Goal: Use online tool/utility: Utilize a website feature to perform a specific function

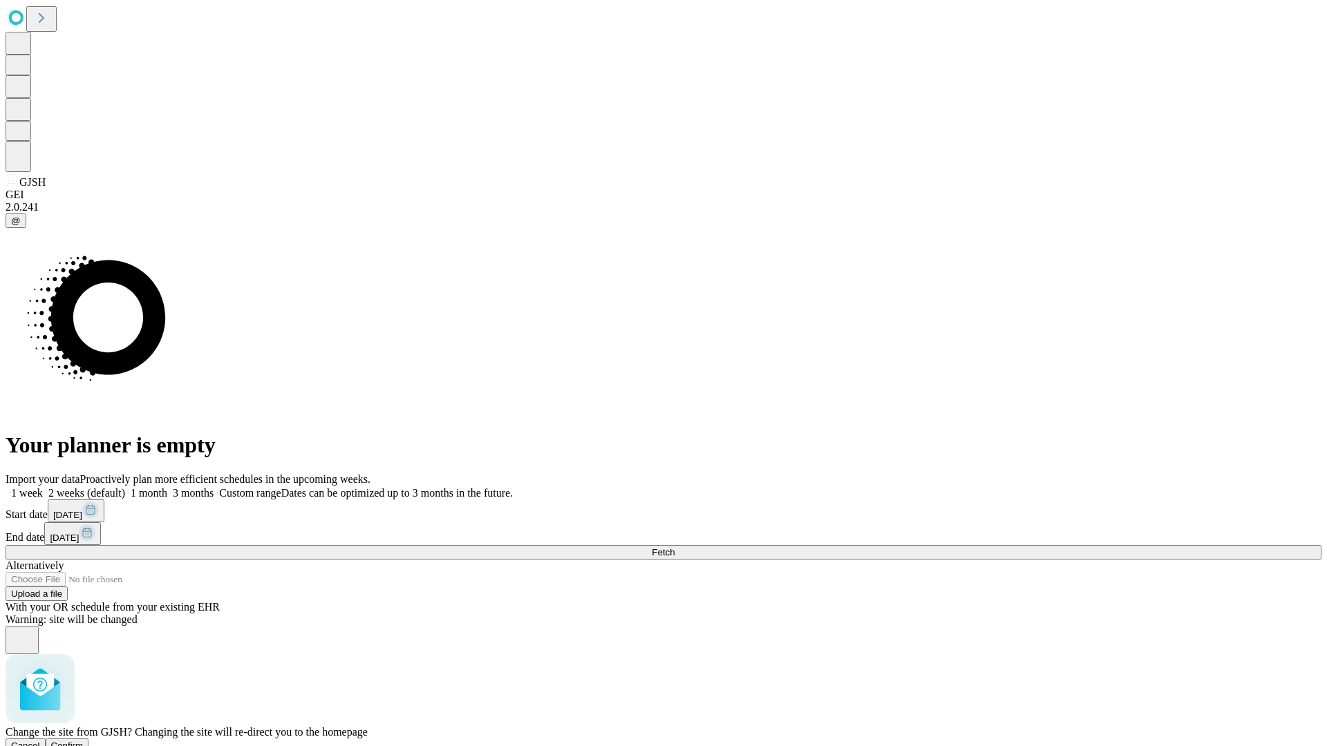
click at [84, 741] on span "Confirm" at bounding box center [67, 746] width 32 height 10
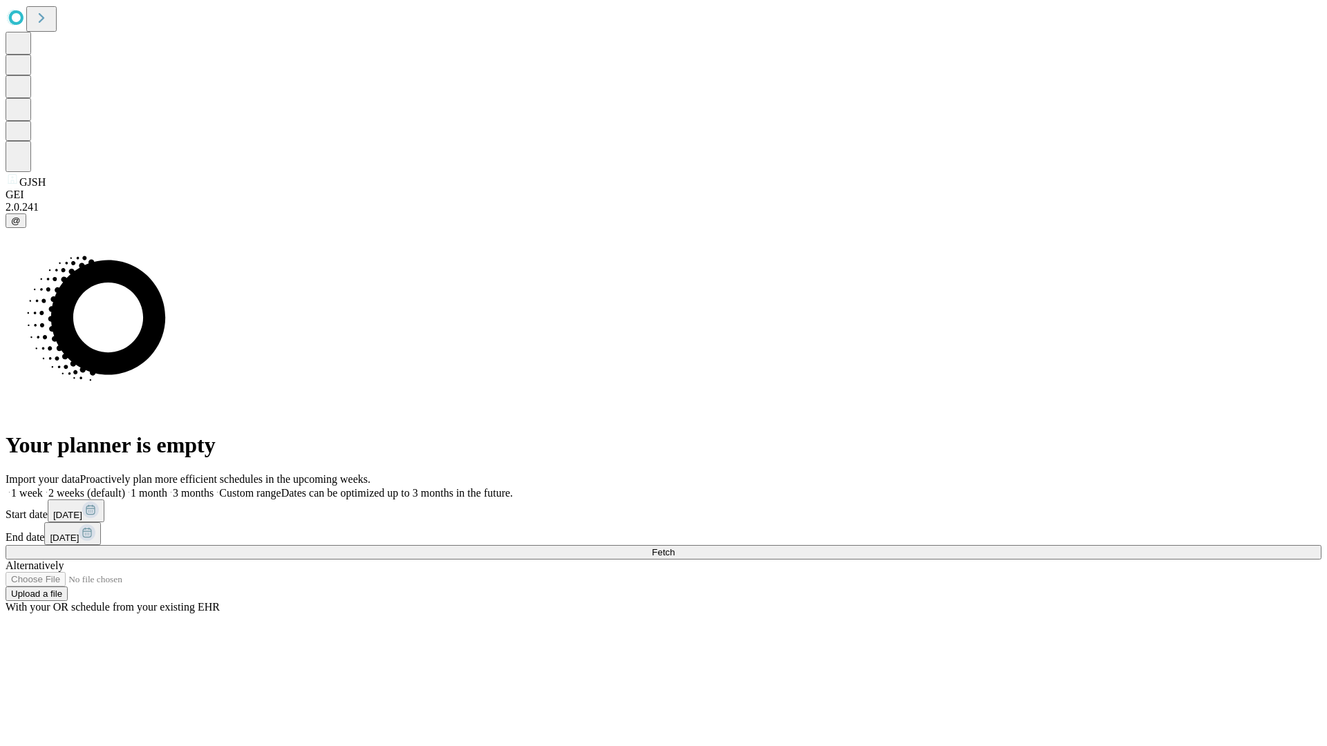
click at [167, 487] on label "1 month" at bounding box center [146, 493] width 42 height 12
click at [674, 547] on span "Fetch" at bounding box center [663, 552] width 23 height 10
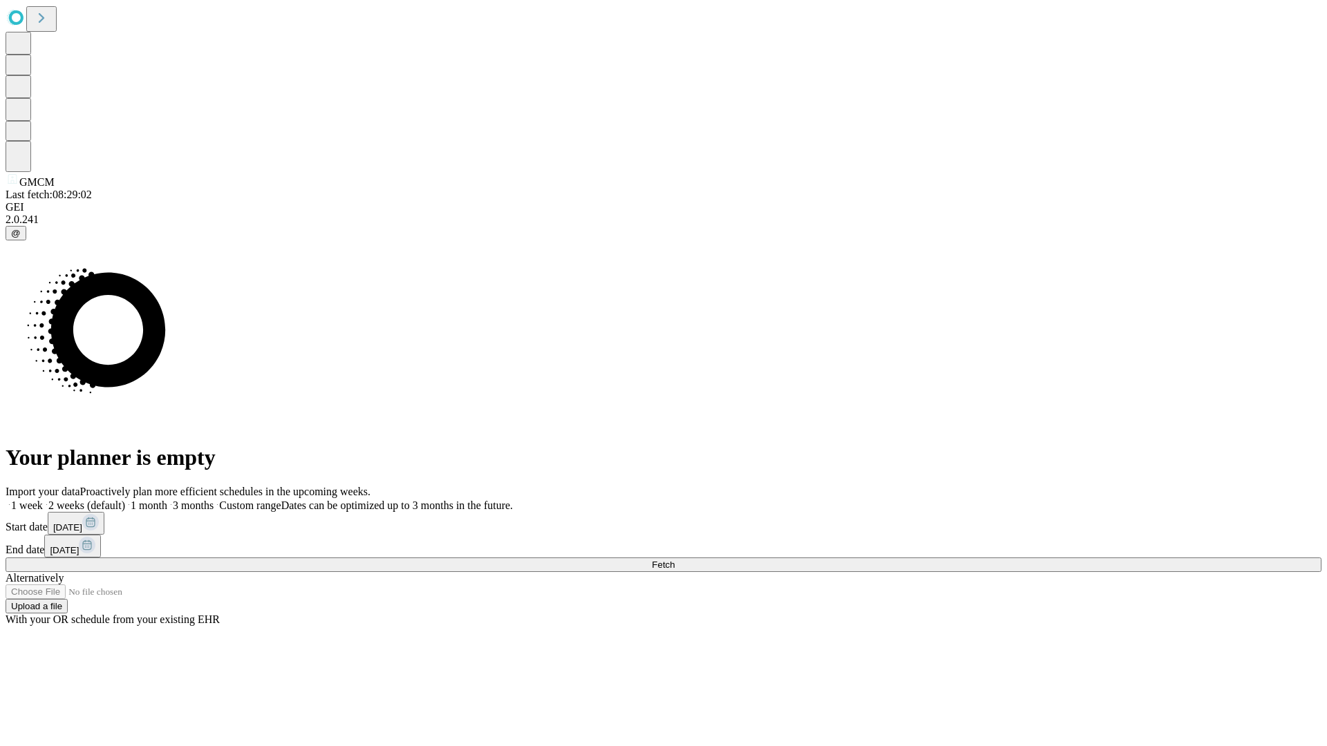
click at [167, 500] on label "1 month" at bounding box center [146, 506] width 42 height 12
click at [674, 560] on span "Fetch" at bounding box center [663, 565] width 23 height 10
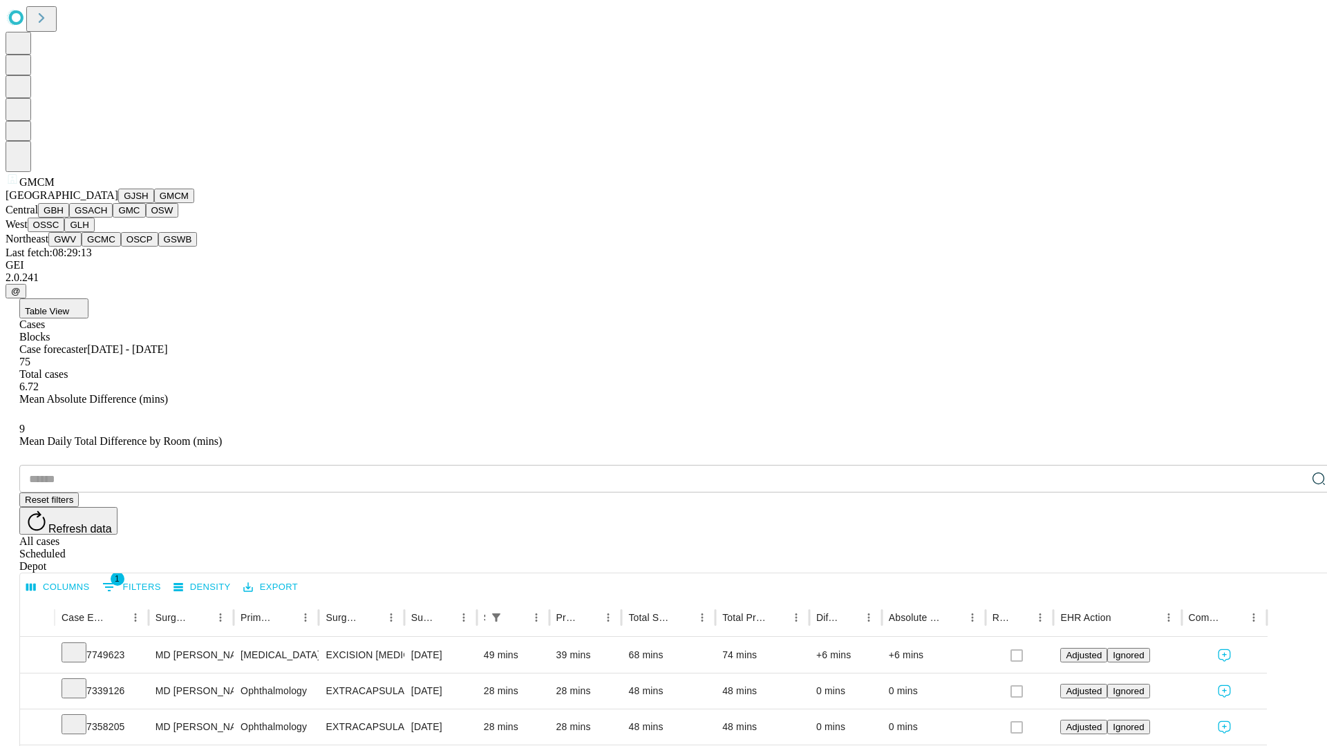
click at [69, 218] on button "GBH" at bounding box center [53, 210] width 31 height 15
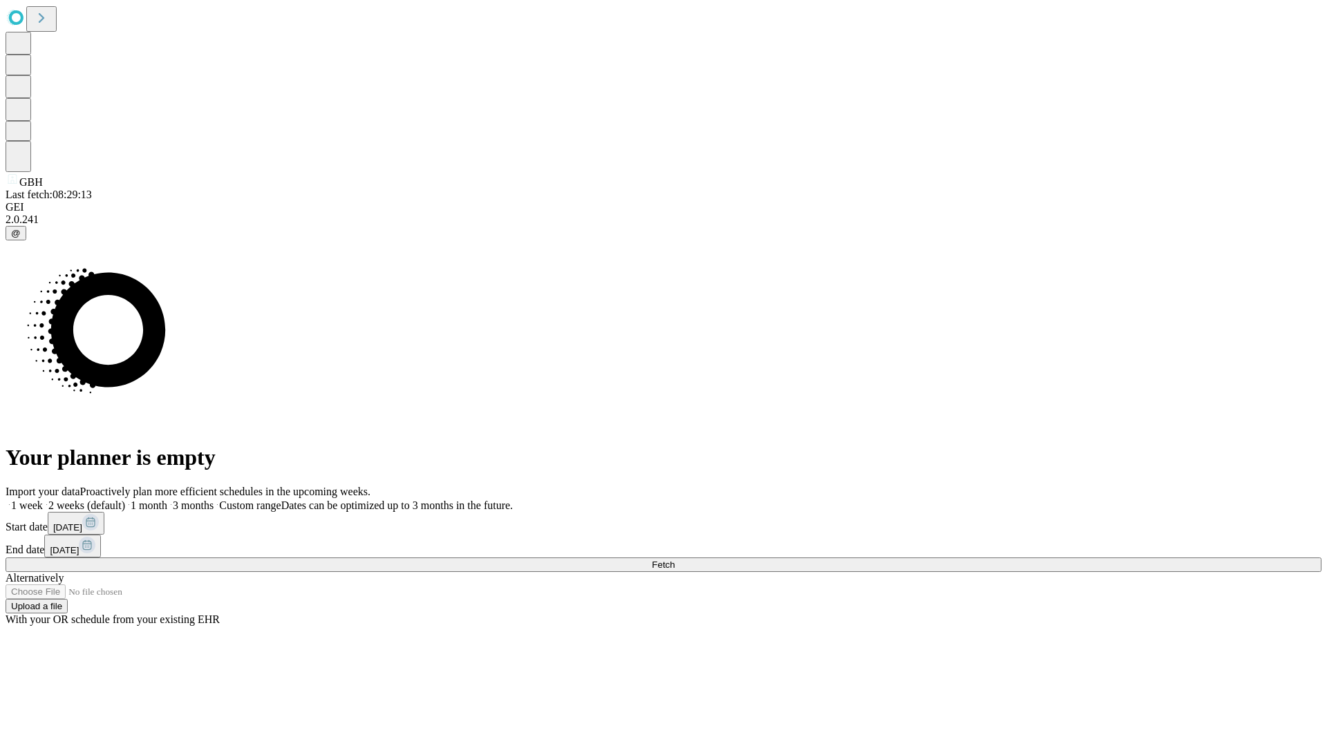
click at [167, 500] on label "1 month" at bounding box center [146, 506] width 42 height 12
click at [674, 560] on span "Fetch" at bounding box center [663, 565] width 23 height 10
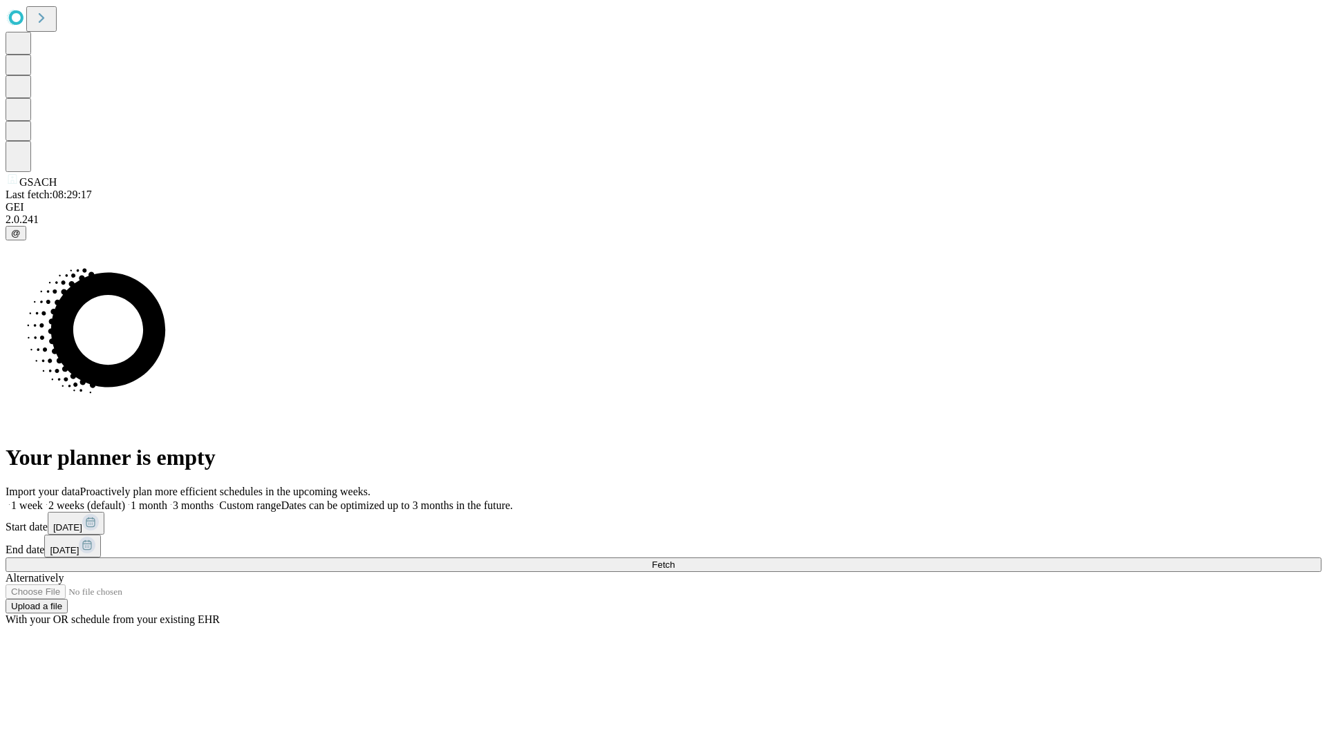
click at [167, 500] on label "1 month" at bounding box center [146, 506] width 42 height 12
click at [674, 560] on span "Fetch" at bounding box center [663, 565] width 23 height 10
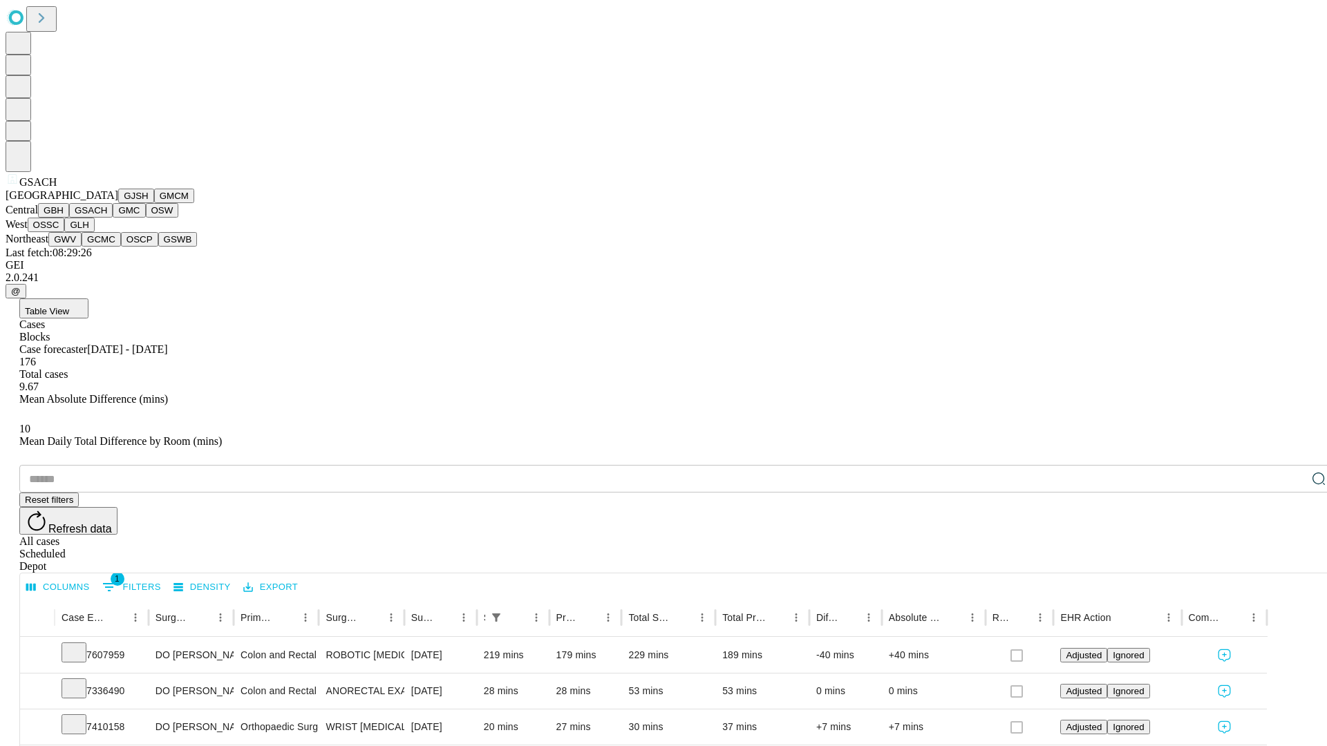
click at [113, 218] on button "GMC" at bounding box center [129, 210] width 32 height 15
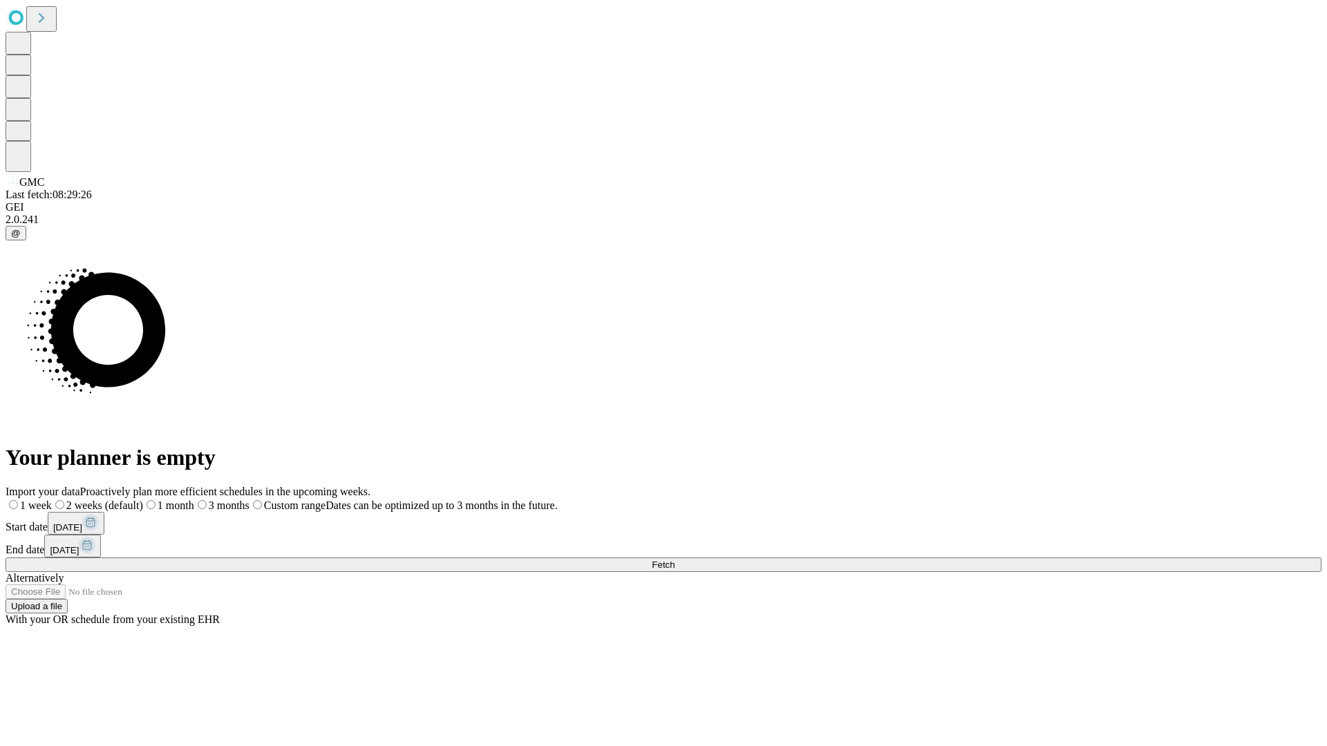
click at [194, 500] on label "1 month" at bounding box center [168, 506] width 51 height 12
click at [674, 560] on span "Fetch" at bounding box center [663, 565] width 23 height 10
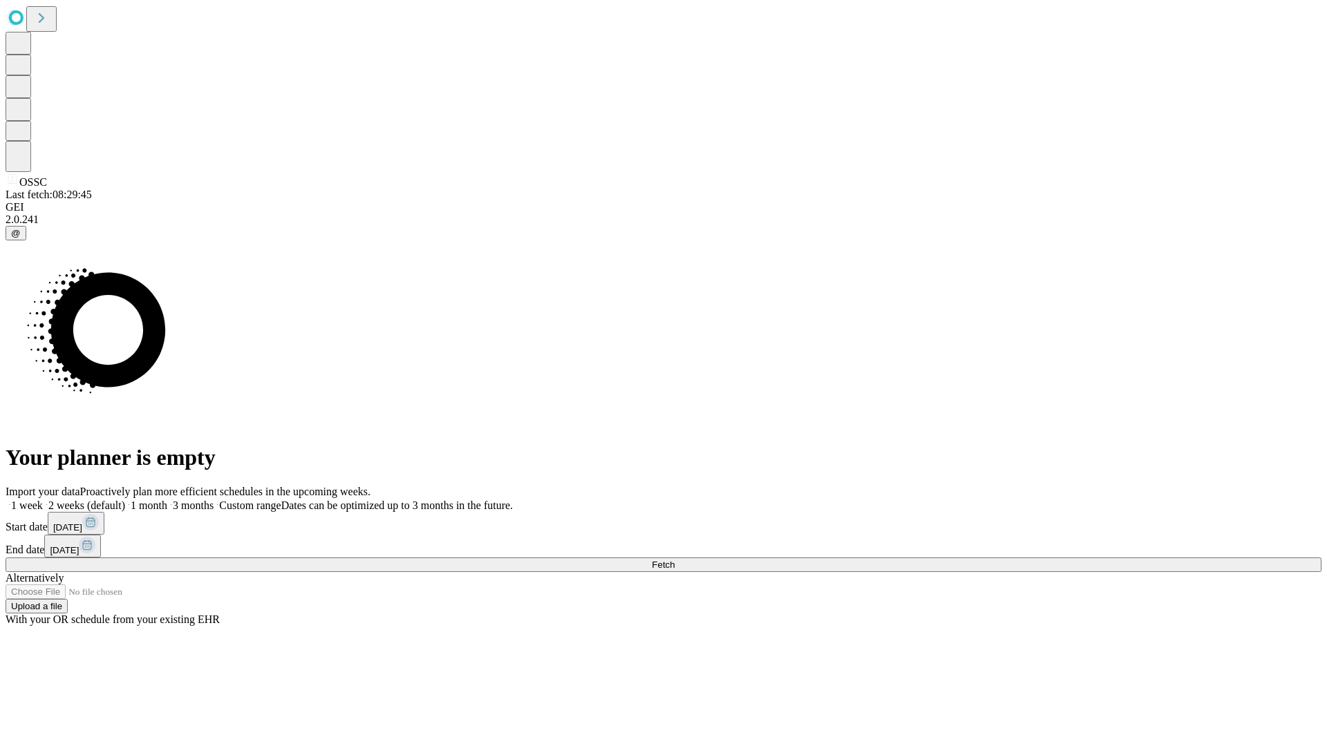
click at [167, 500] on label "1 month" at bounding box center [146, 506] width 42 height 12
click at [674, 560] on span "Fetch" at bounding box center [663, 565] width 23 height 10
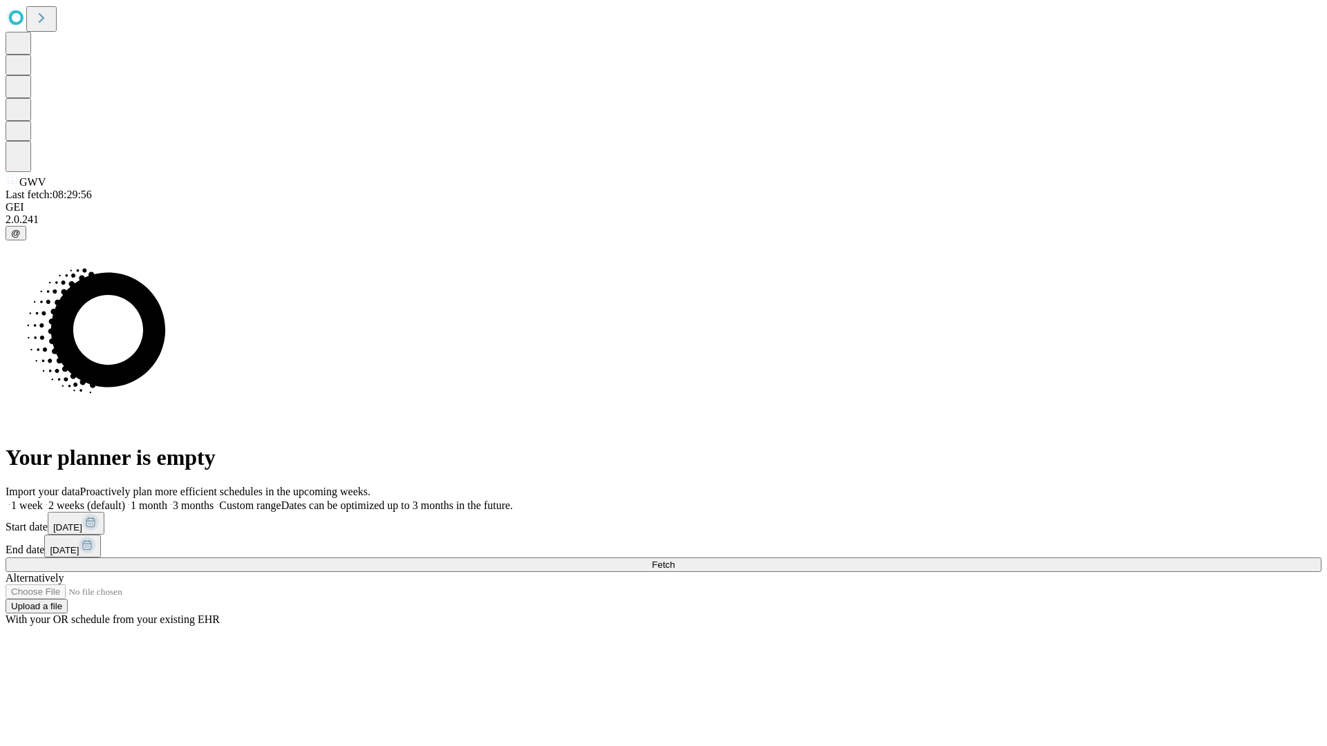
click at [167, 500] on label "1 month" at bounding box center [146, 506] width 42 height 12
click at [674, 560] on span "Fetch" at bounding box center [663, 565] width 23 height 10
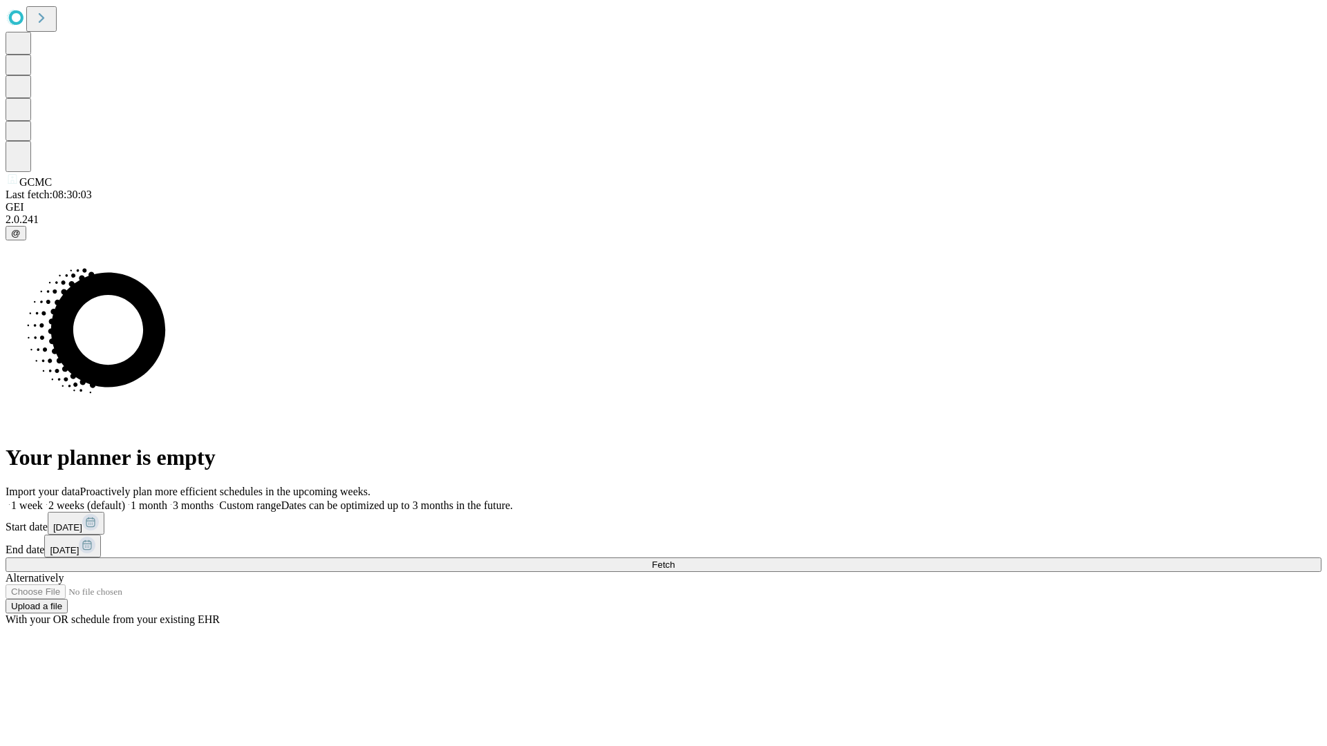
click at [167, 500] on label "1 month" at bounding box center [146, 506] width 42 height 12
click at [674, 560] on span "Fetch" at bounding box center [663, 565] width 23 height 10
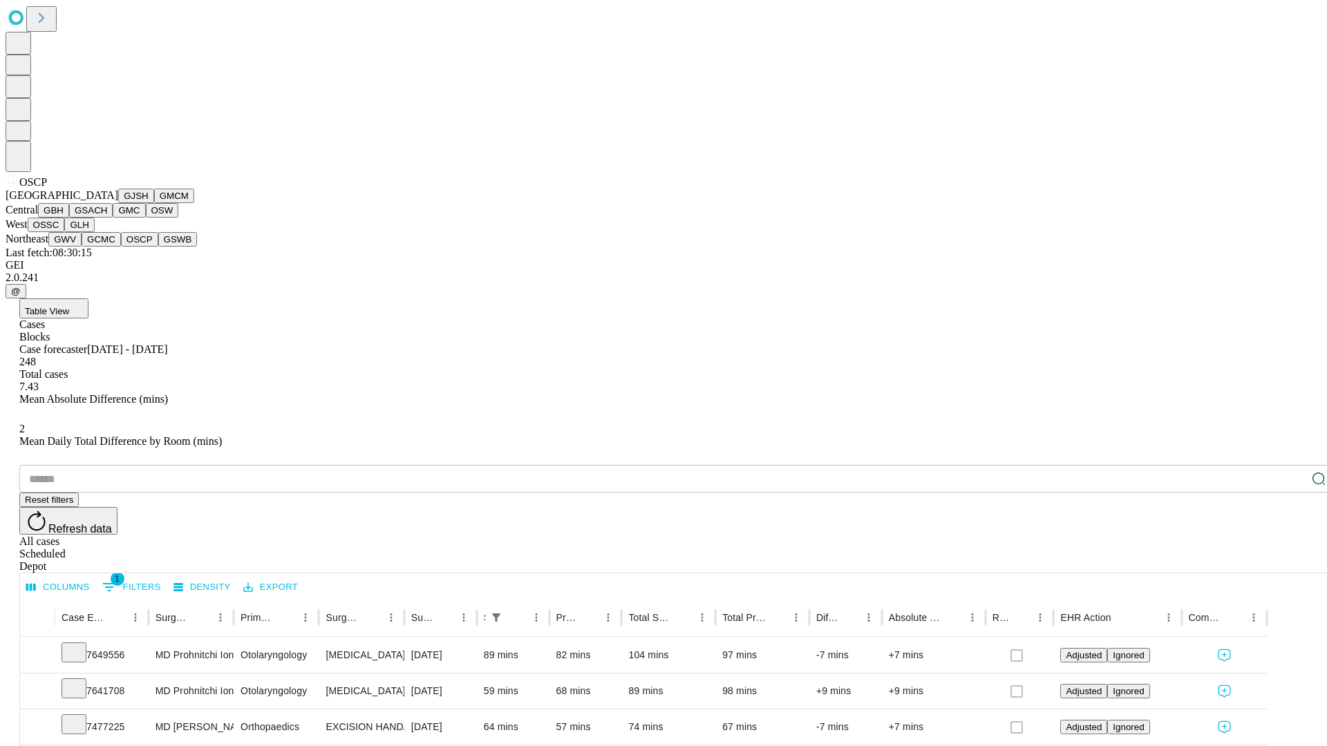
click at [158, 247] on button "GSWB" at bounding box center [177, 239] width 39 height 15
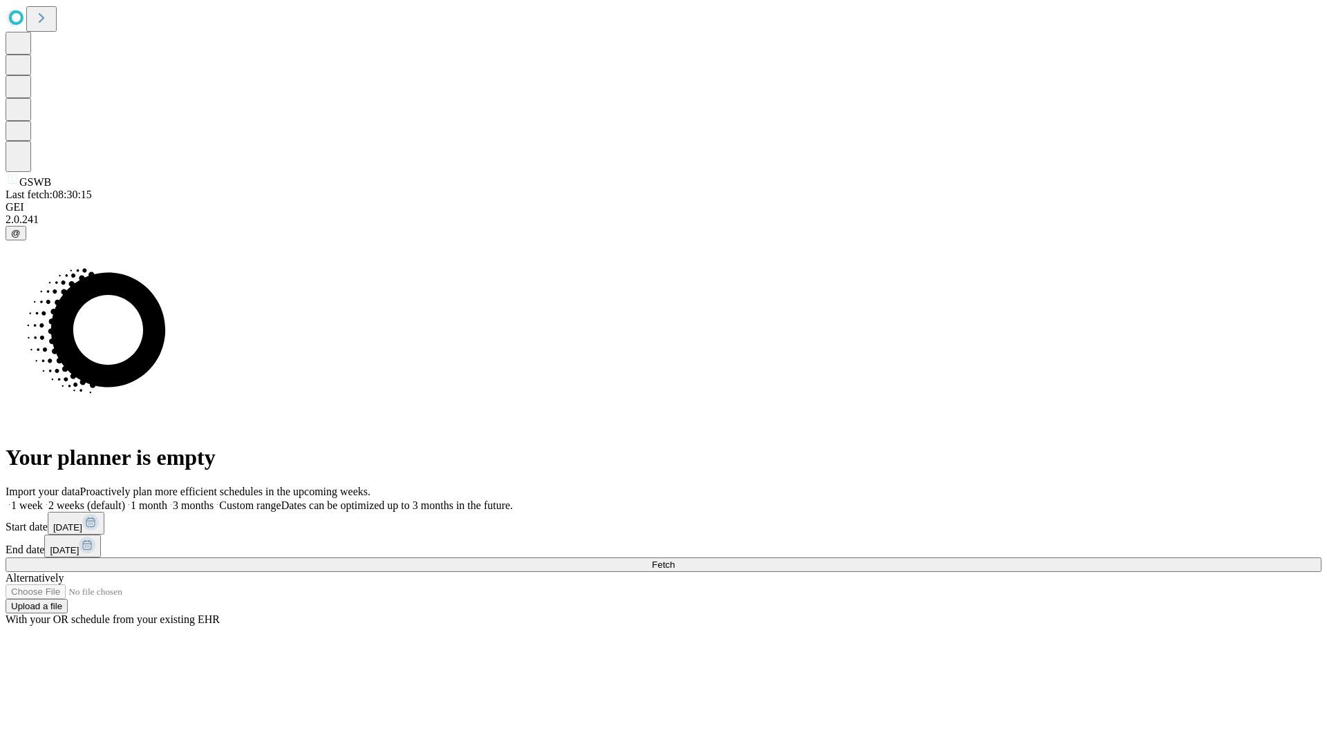
click at [167, 500] on label "1 month" at bounding box center [146, 506] width 42 height 12
click at [674, 560] on span "Fetch" at bounding box center [663, 565] width 23 height 10
